Goal: Information Seeking & Learning: Learn about a topic

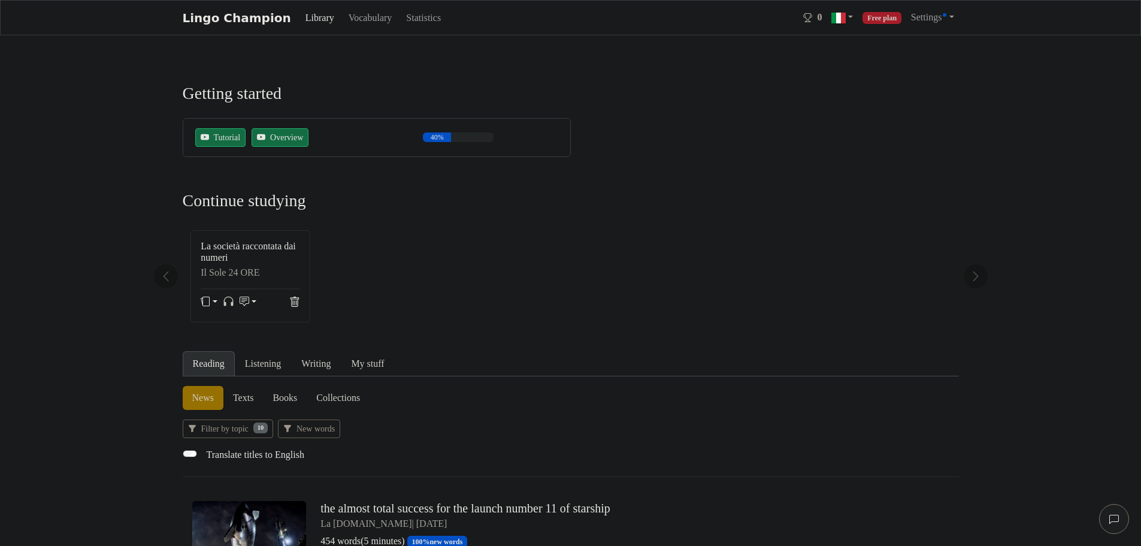
scroll to position [60, 0]
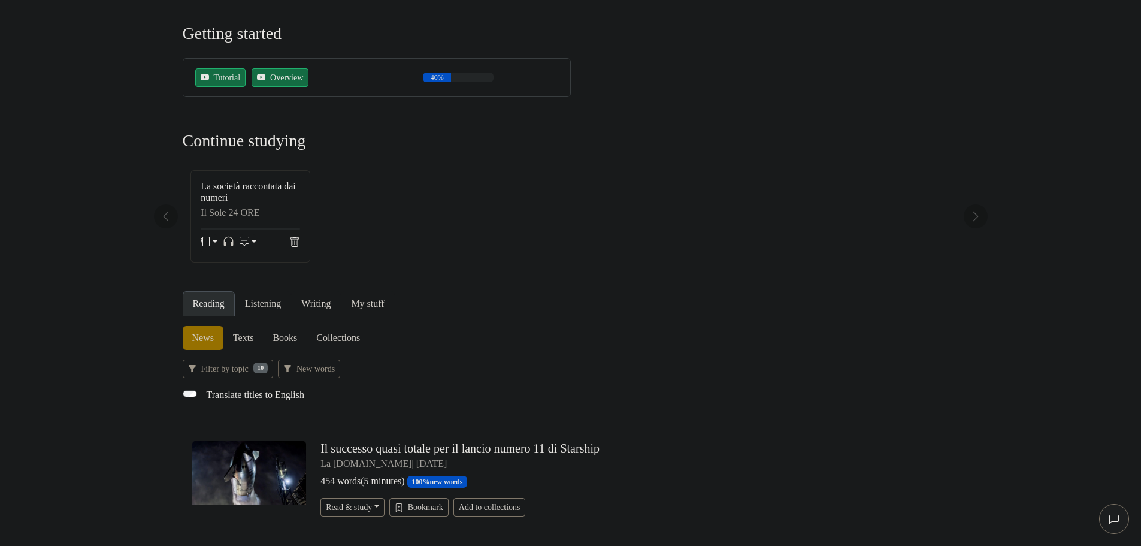
click at [361, 441] on link "Il successo quasi totale per il lancio numero 11 di Starship" at bounding box center [459, 447] width 279 height 13
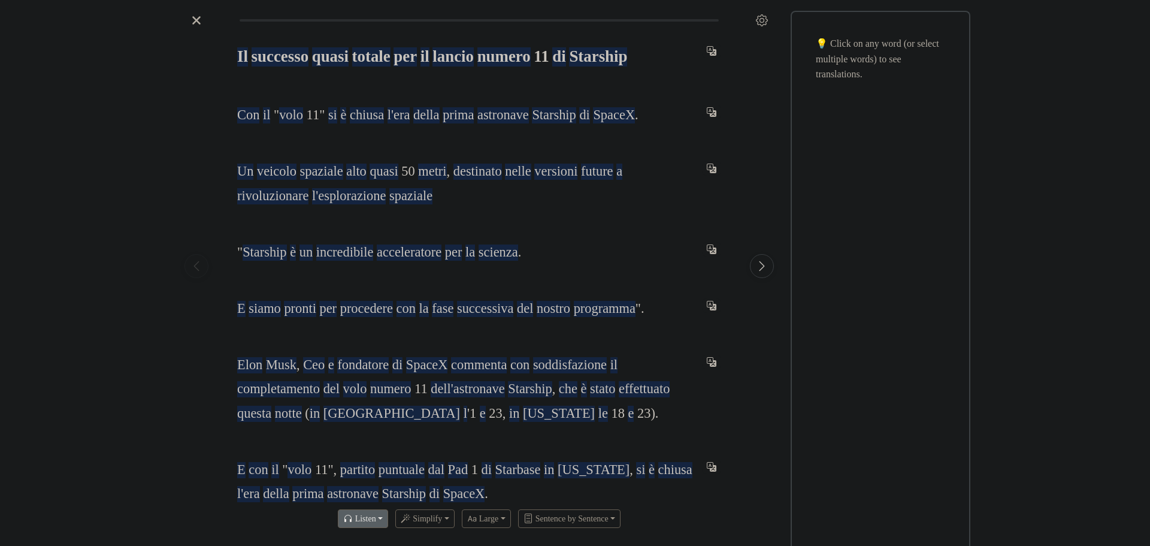
click at [373, 522] on button "Listen" at bounding box center [363, 518] width 51 height 19
click at [392, 468] on link "Generate audio for the content" at bounding box center [406, 458] width 136 height 19
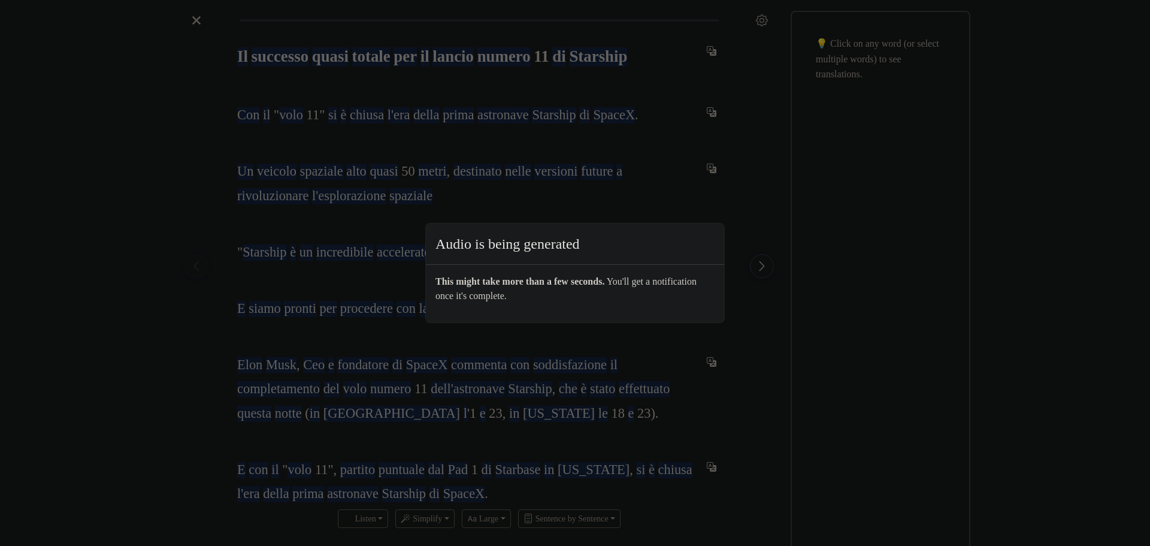
click at [389, 471] on div "Audio is being generated This might take more than a few seconds. You'll get a …" at bounding box center [575, 273] width 1150 height 546
click at [713, 250] on button "Close" at bounding box center [709, 243] width 19 height 19
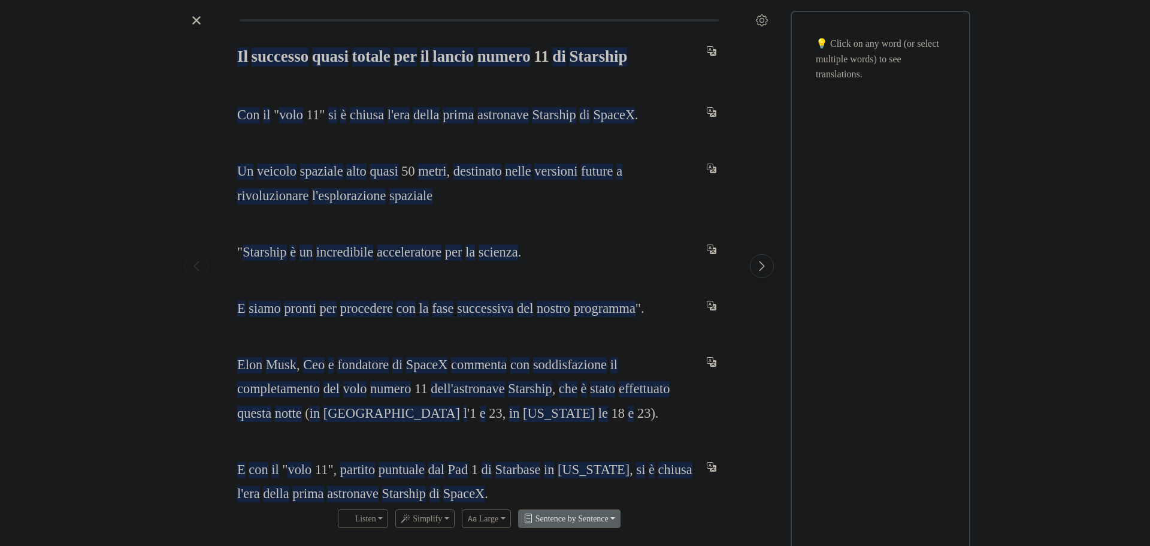
click at [524, 521] on button "Sentence by Sentence" at bounding box center [569, 518] width 103 height 19
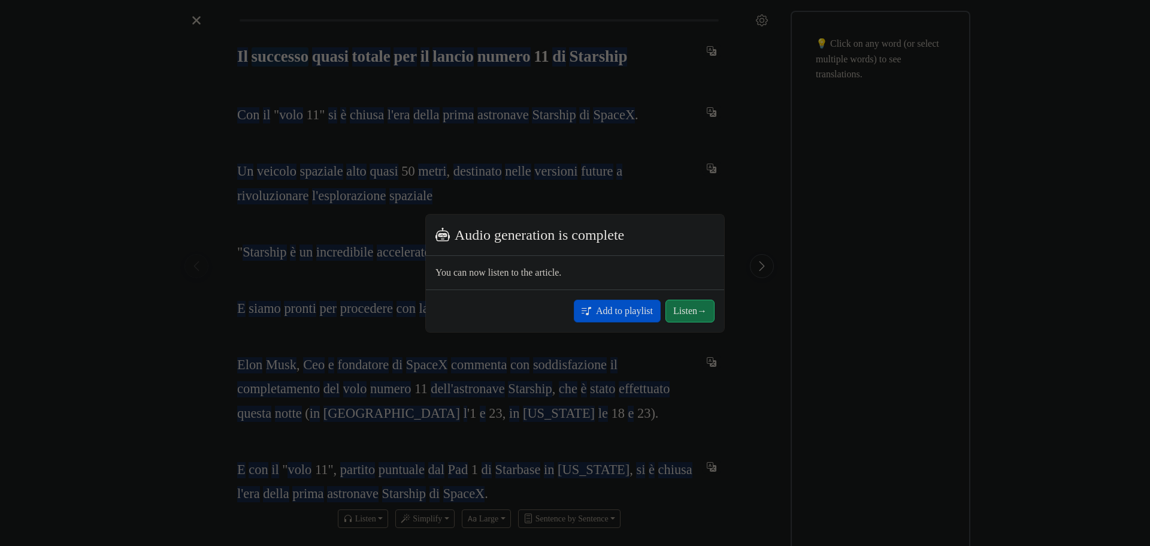
click at [284, 61] on div "Audio generation is complete You can now listen to the article. Add to playlist…" at bounding box center [575, 273] width 1150 height 546
click at [698, 305] on button "Listen →" at bounding box center [690, 311] width 49 height 23
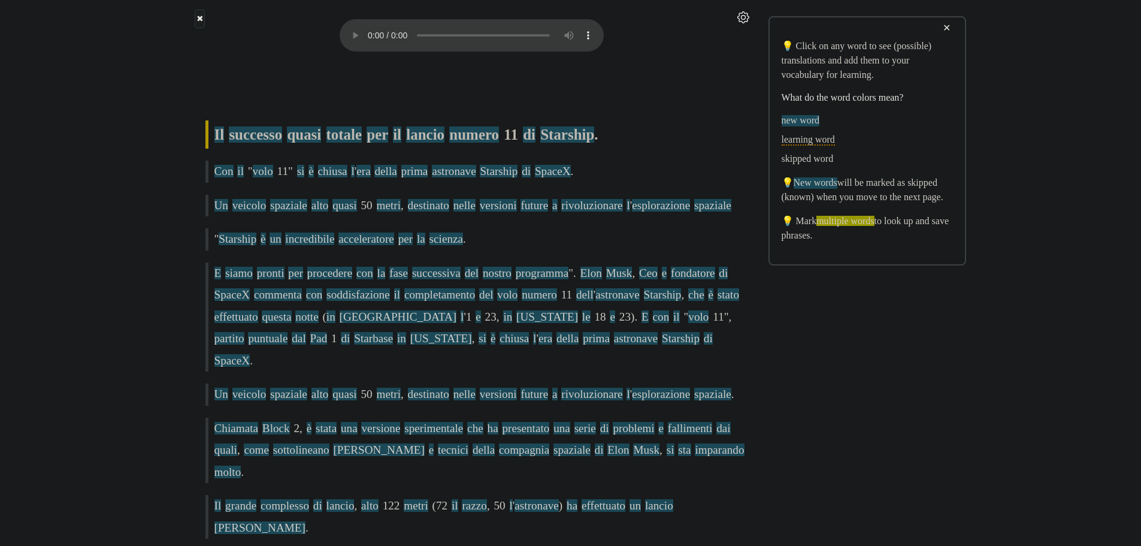
click at [746, 12] on icon at bounding box center [743, 17] width 12 height 12
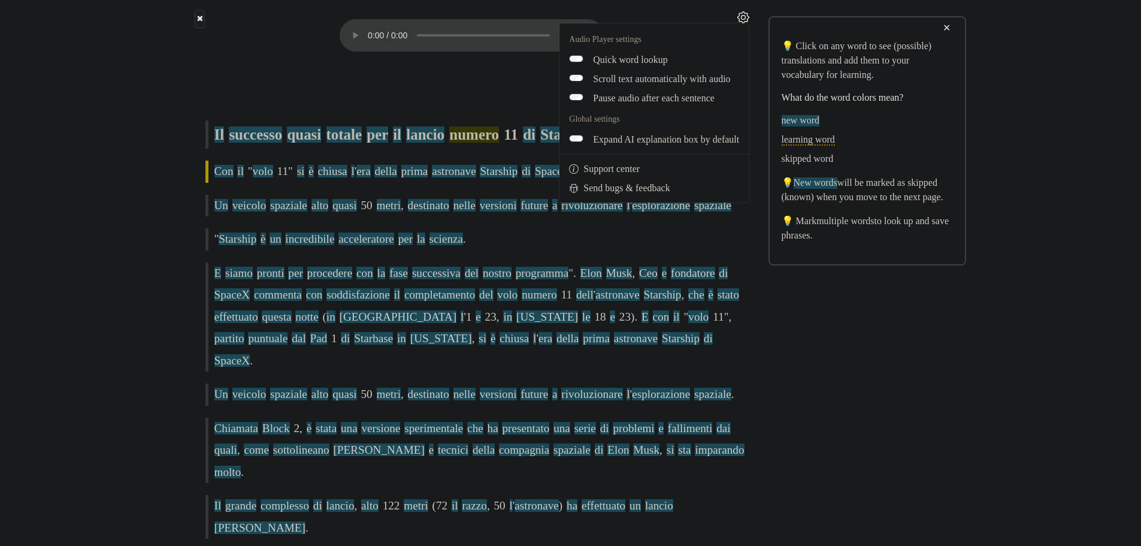
click at [449, 126] on span "numero" at bounding box center [474, 134] width 50 height 17
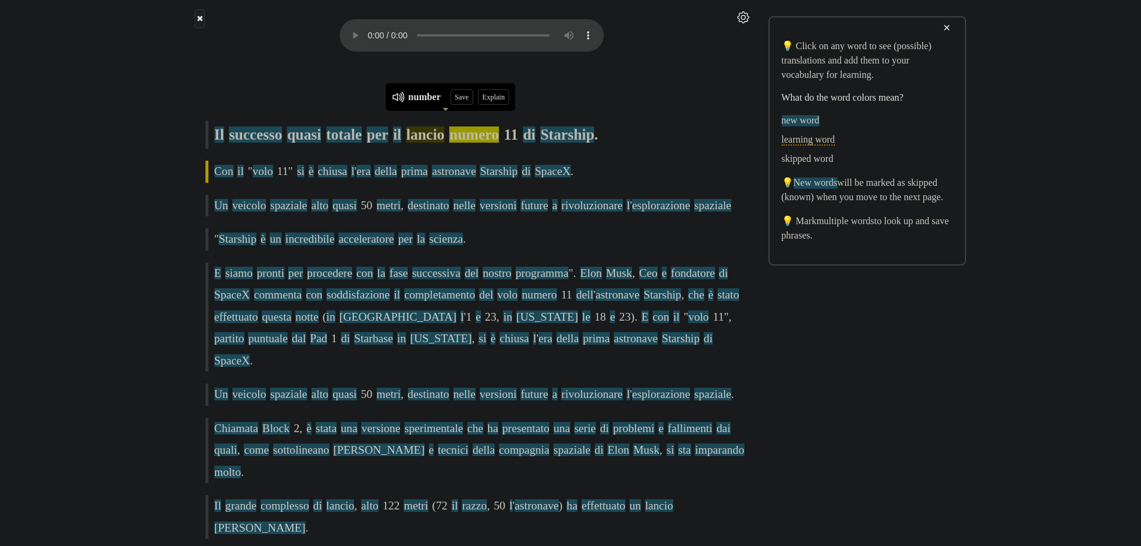
click at [406, 126] on span "lancio" at bounding box center [425, 134] width 38 height 17
click at [265, 126] on span "successo" at bounding box center [255, 134] width 53 height 17
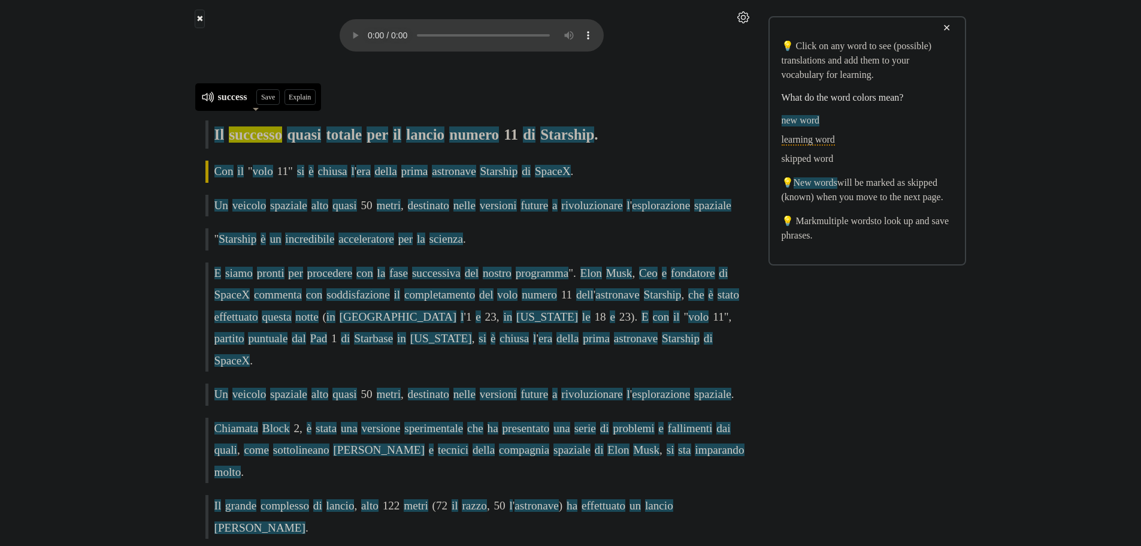
drag, startPoint x: 620, startPoint y: 86, endPoint x: 614, endPoint y: 102, distance: 17.2
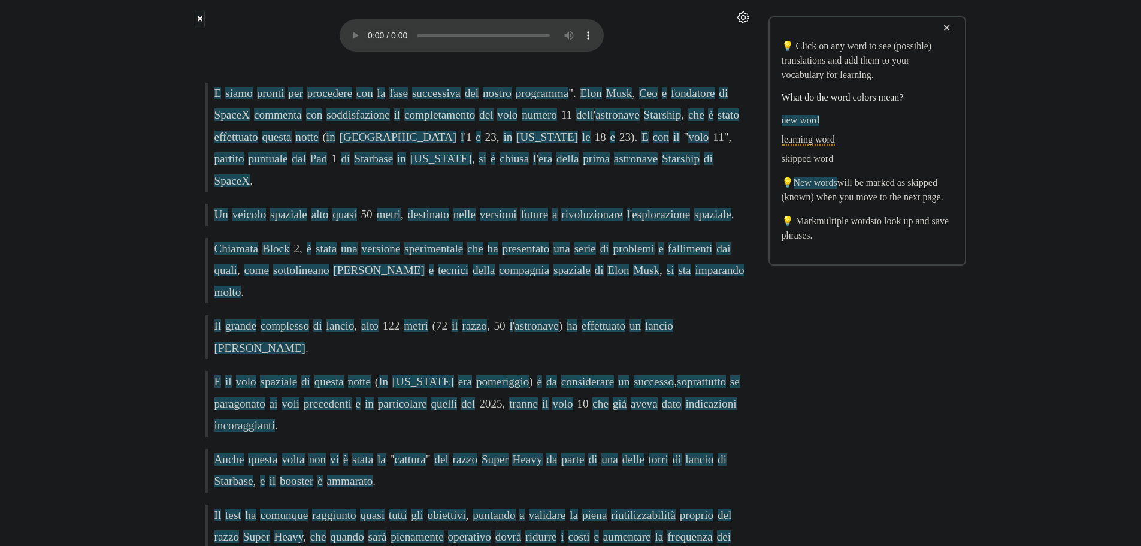
scroll to position [332, 0]
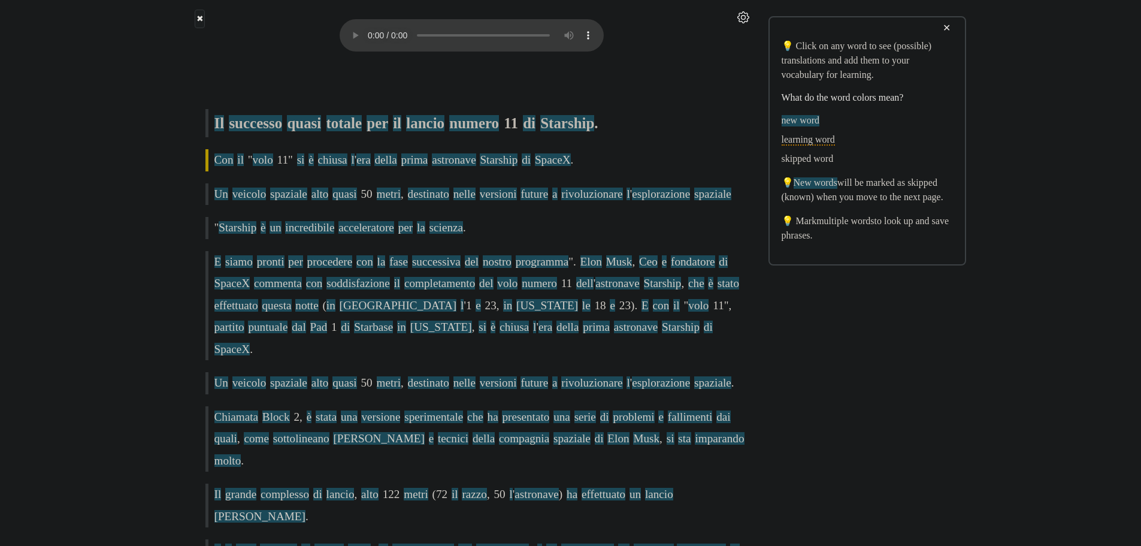
scroll to position [0, 0]
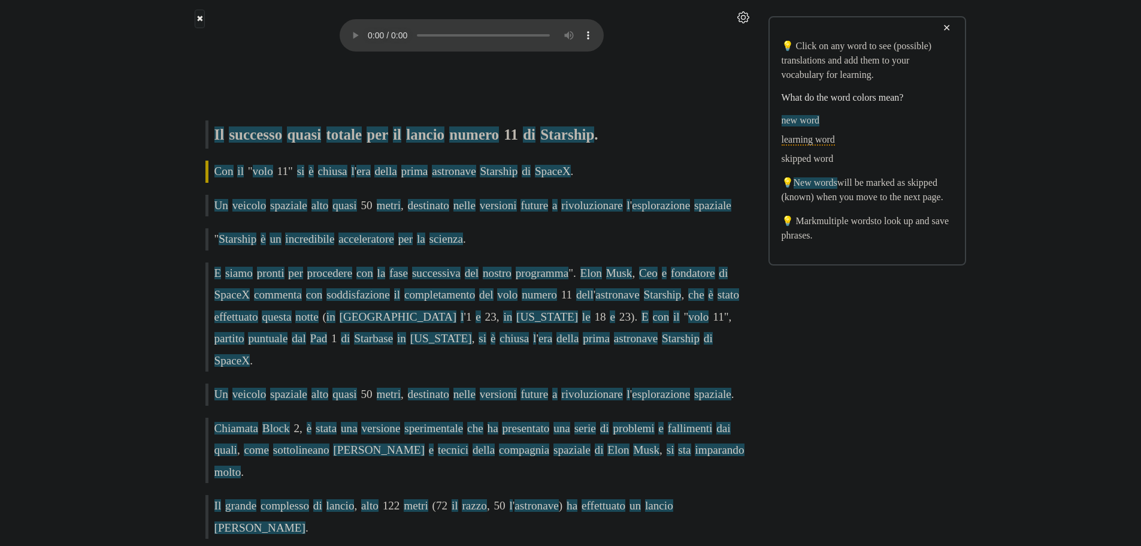
click at [815, 176] on p "💡 New words will be marked as skipped (known) when you move to the next page." at bounding box center [867, 190] width 171 height 29
click at [822, 216] on span "multiple words" at bounding box center [845, 221] width 58 height 10
click at [200, 16] on button "✖" at bounding box center [200, 19] width 10 height 19
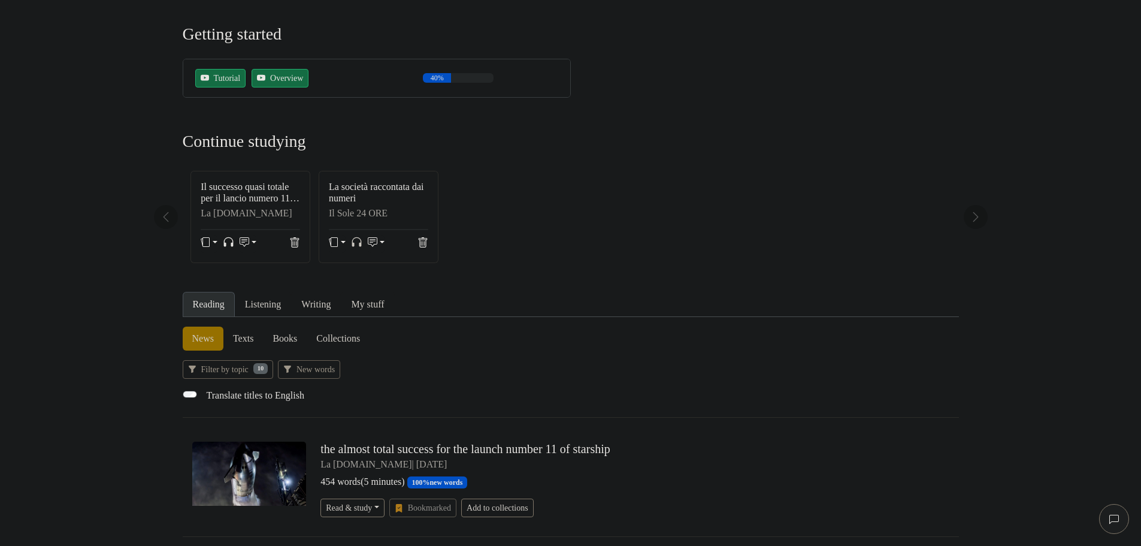
scroll to position [60, 0]
click at [206, 234] on button "button" at bounding box center [209, 243] width 17 height 18
click at [240, 237] on icon "button" at bounding box center [245, 241] width 10 height 9
click at [259, 193] on div "Il successo quasi totale per il lancio numero 11 di Starship La [DOMAIN_NAME] G…" at bounding box center [250, 216] width 119 height 91
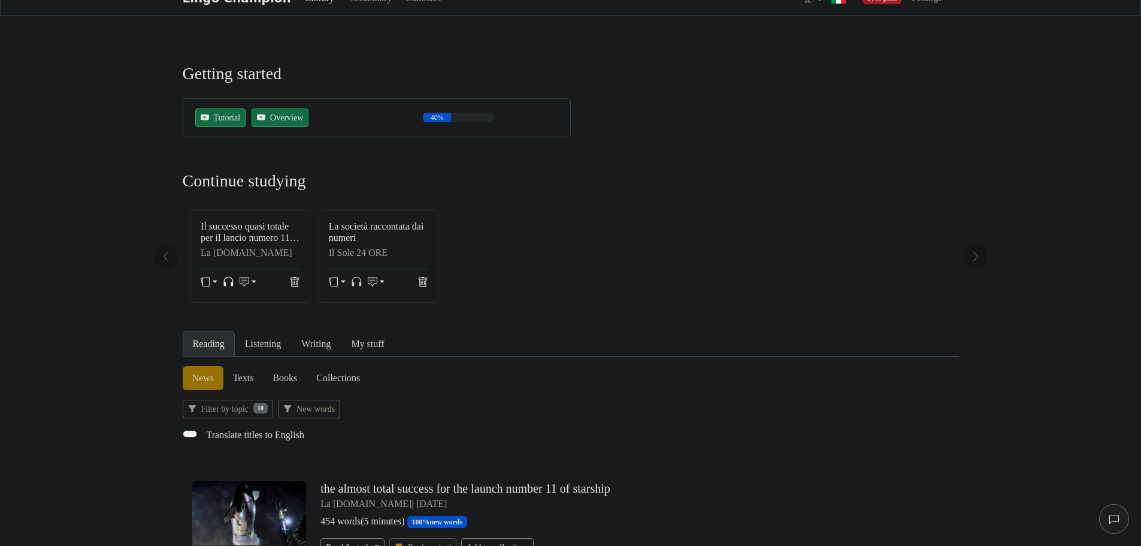
scroll to position [0, 0]
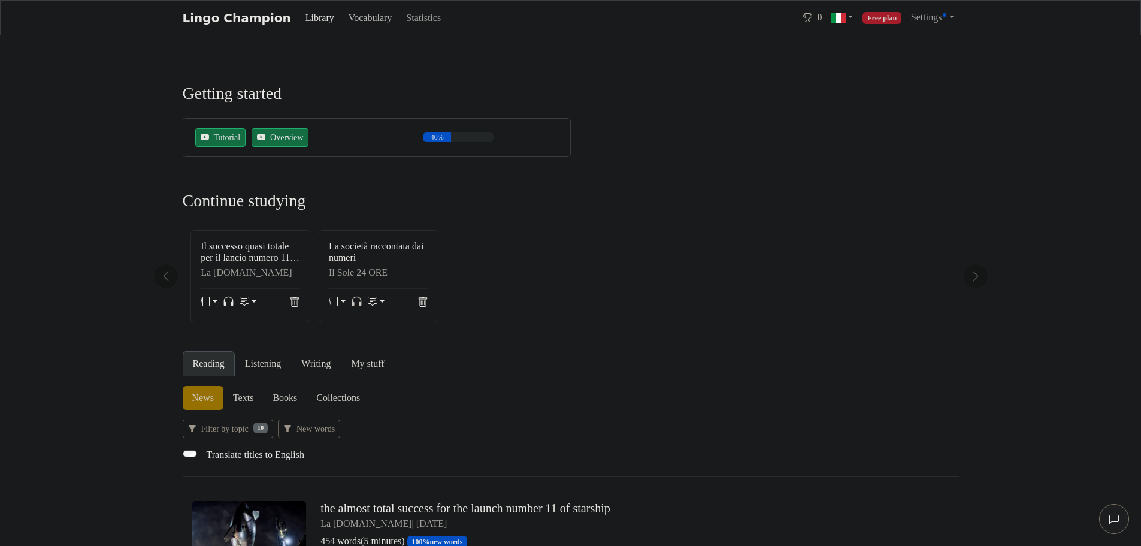
click at [344, 12] on link "Vocabulary" at bounding box center [370, 18] width 53 height 24
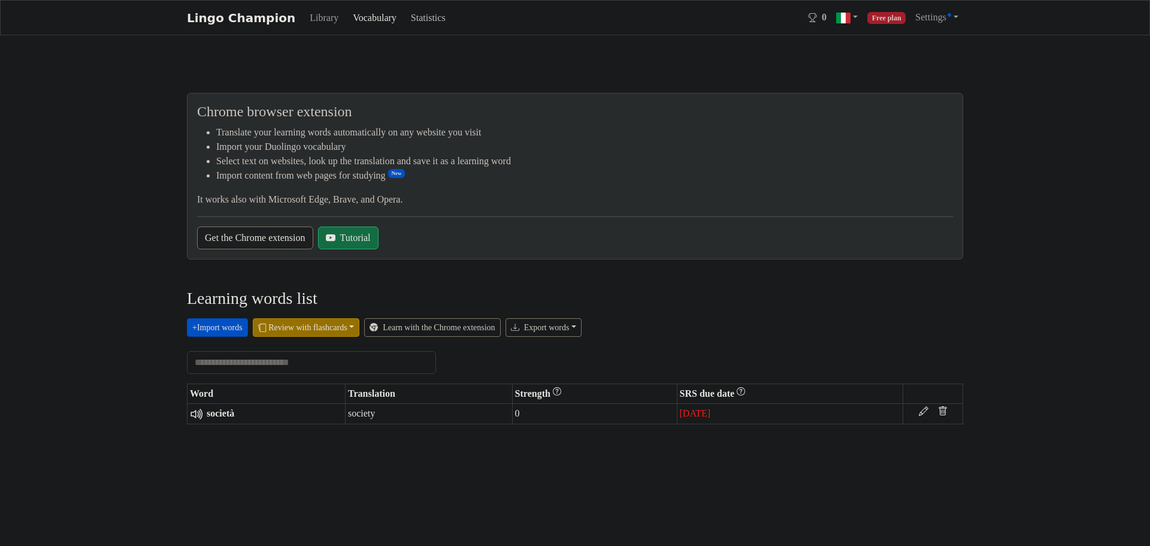
click at [406, 11] on link "Statistics" at bounding box center [428, 18] width 44 height 24
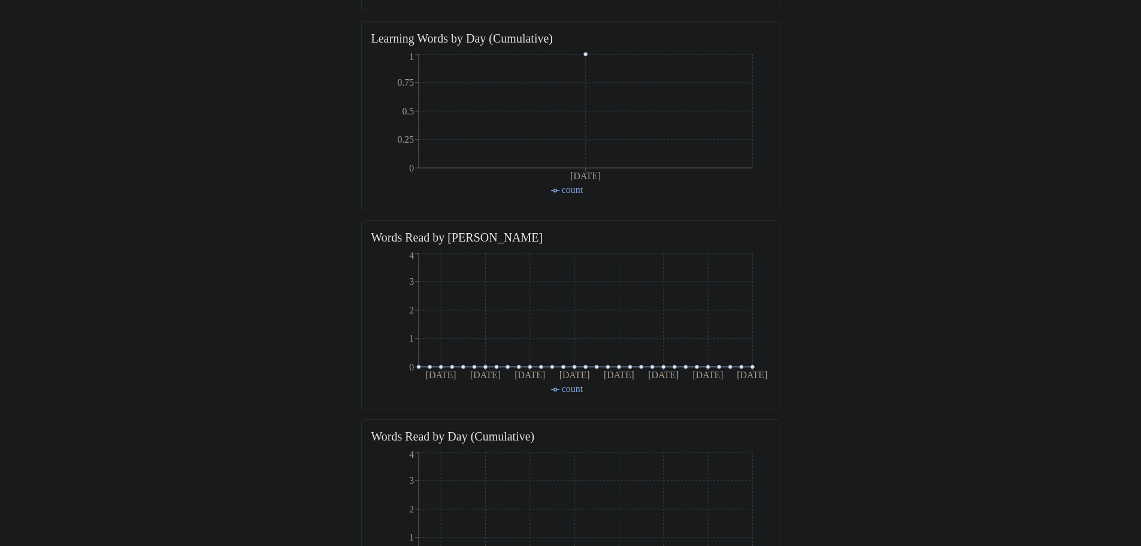
scroll to position [1917, 0]
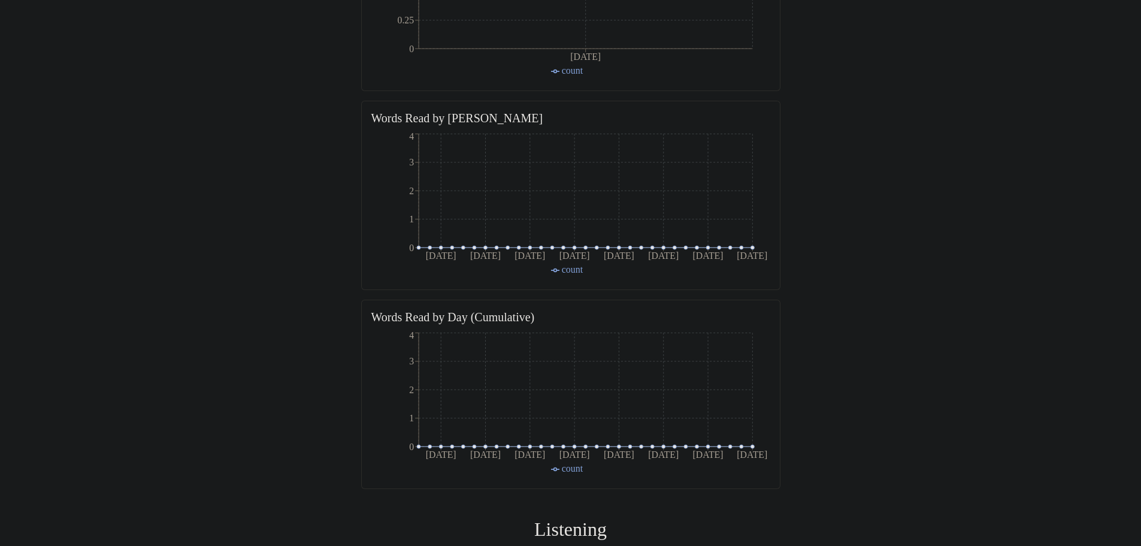
drag, startPoint x: 630, startPoint y: 358, endPoint x: 595, endPoint y: 358, distance: 34.7
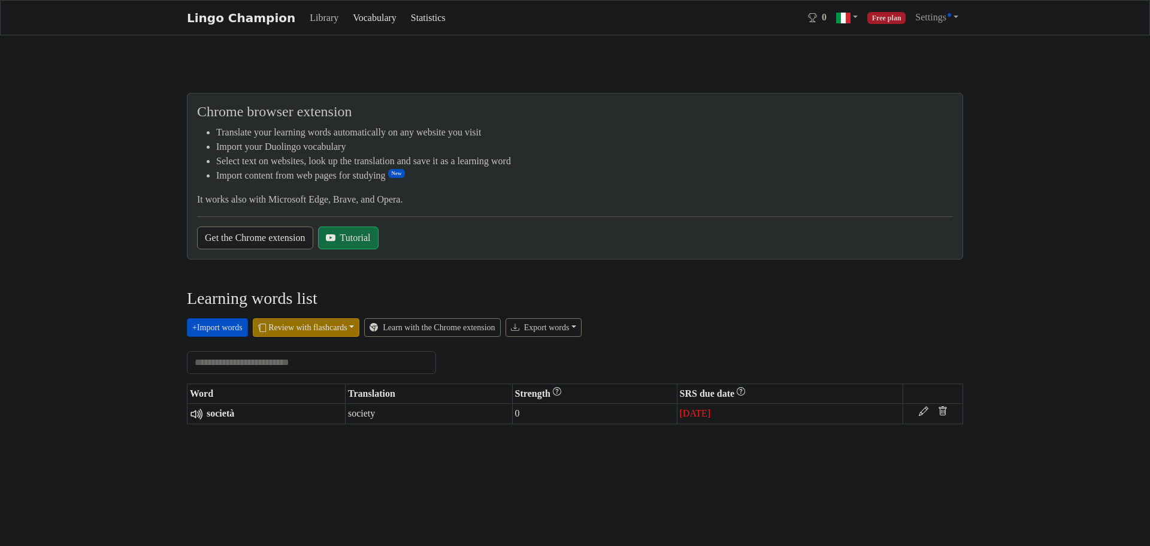
click at [305, 13] on link "Library" at bounding box center [324, 18] width 38 height 24
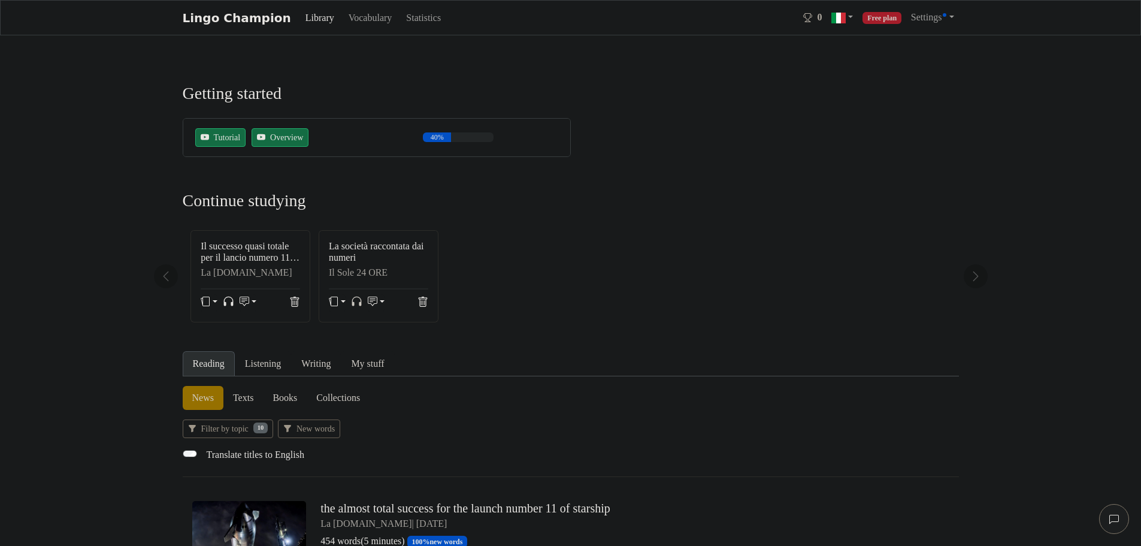
click at [900, 14] on span "Free plan" at bounding box center [882, 18] width 38 height 12
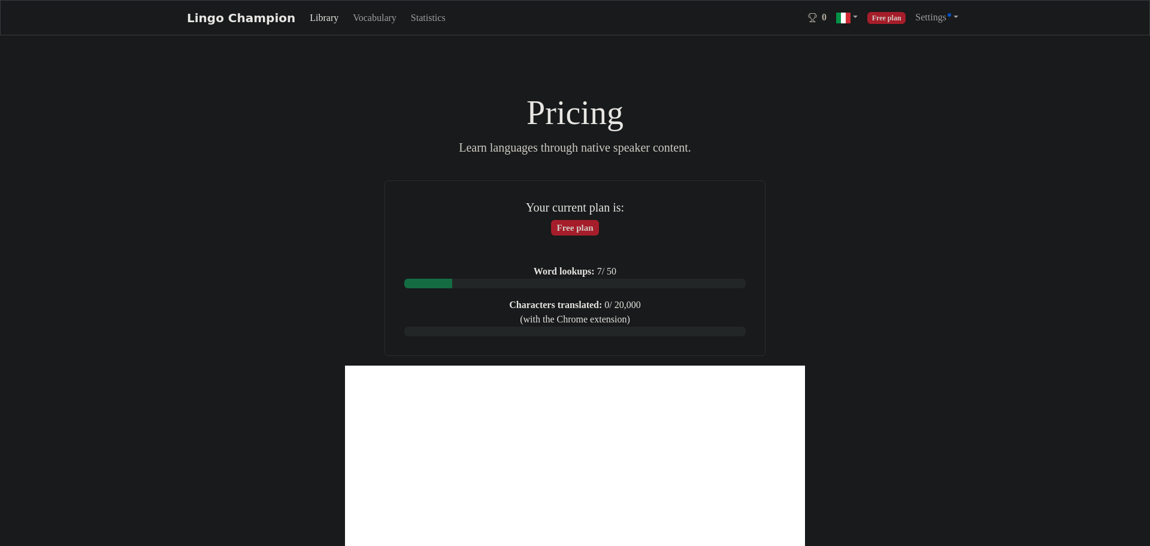
click at [905, 102] on div "Lingo Champion Library Vocabulary Statistics 0 Free plan Settings Browser exten…" at bounding box center [575, 308] width 1150 height 617
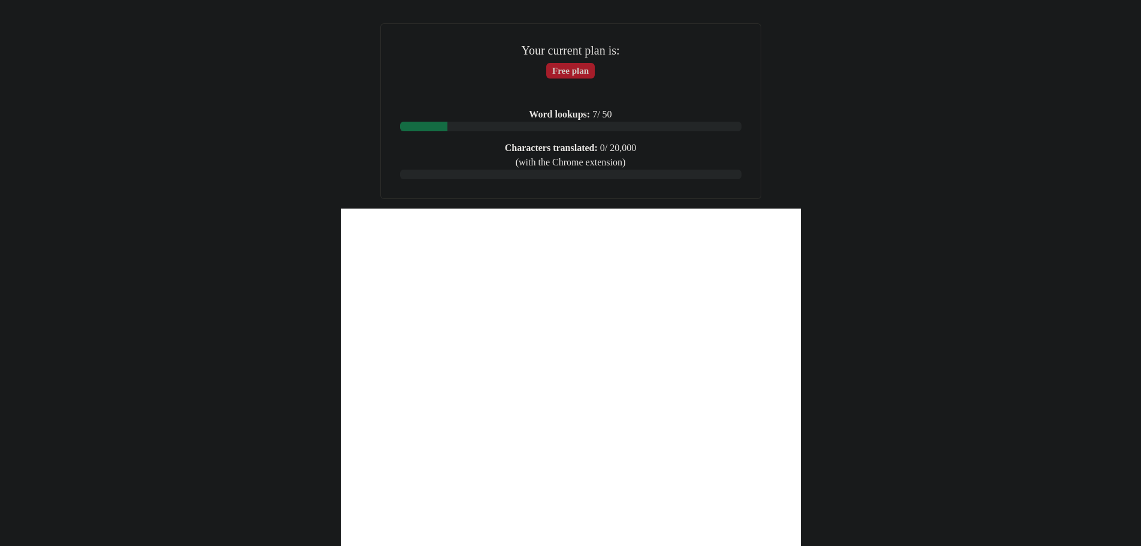
scroll to position [159, 0]
